Goal: Find specific page/section: Locate a particular part of the current website

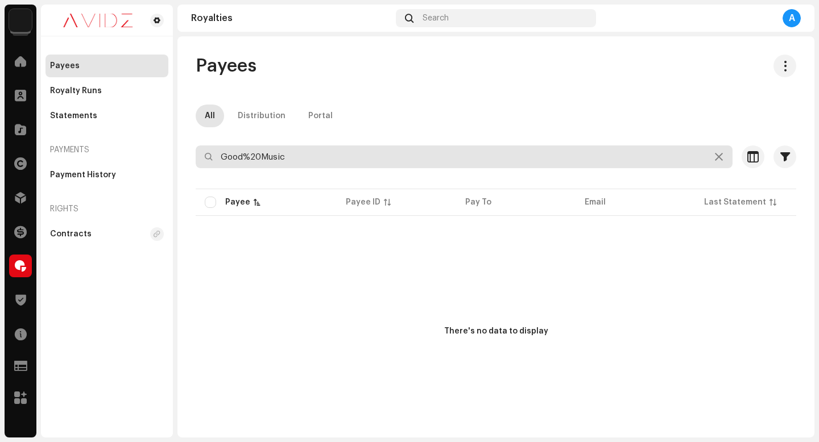
click at [350, 154] on input "Good%20Music" at bounding box center [464, 157] width 537 height 23
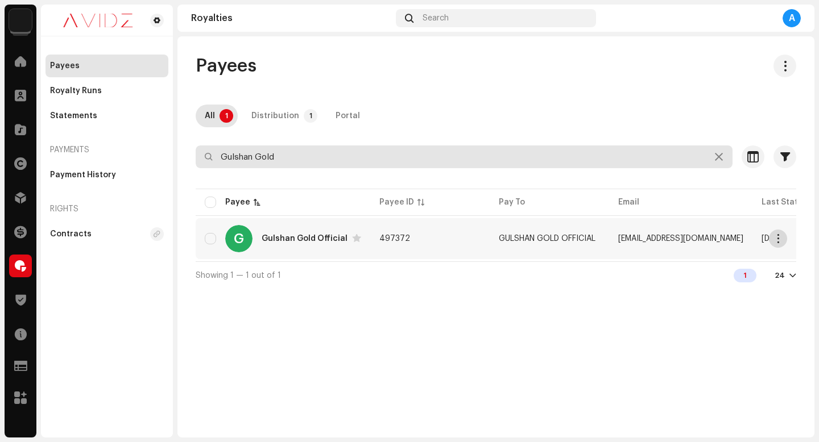
type input "Gulshan Gold"
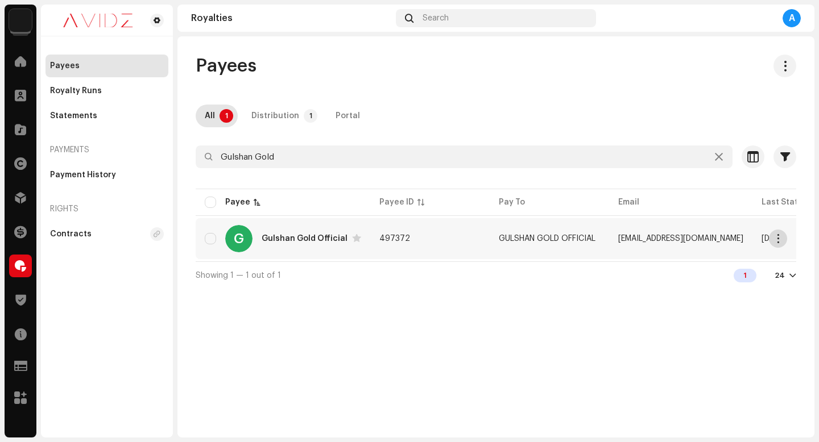
click at [779, 244] on button "button" at bounding box center [778, 239] width 18 height 18
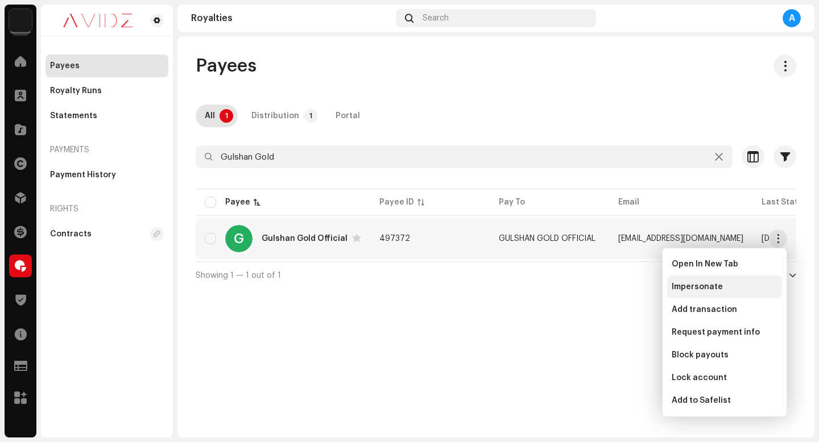
click at [746, 289] on div "Impersonate" at bounding box center [724, 287] width 106 height 9
